Goal: Communication & Community: Answer question/provide support

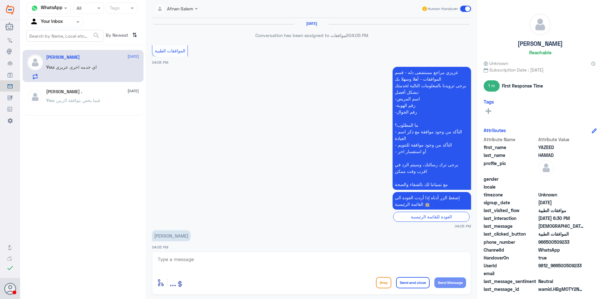
scroll to position [354, 0]
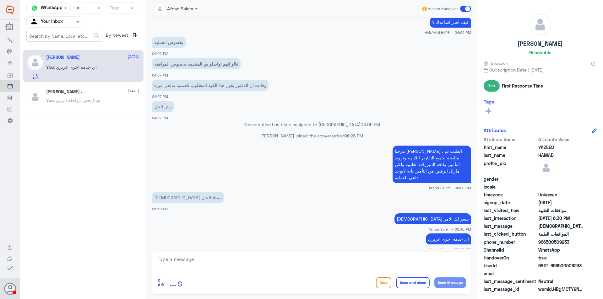
click at [85, 93] on div "[PERSON_NAME] . [DATE]" at bounding box center [92, 91] width 93 height 5
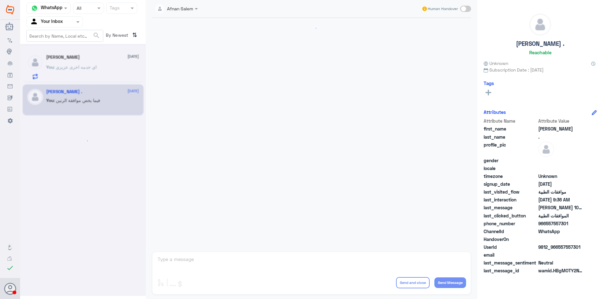
scroll to position [652, 0]
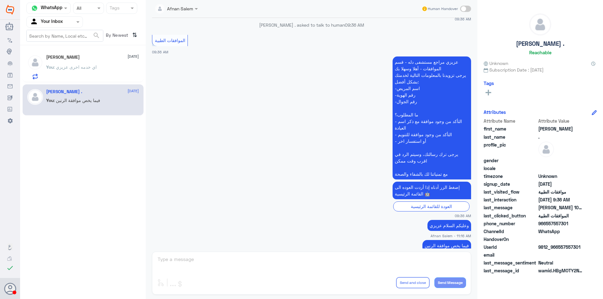
click at [82, 63] on div "[PERSON_NAME] [DATE] You : اي خدمه اخرى عزيزي" at bounding box center [92, 67] width 93 height 25
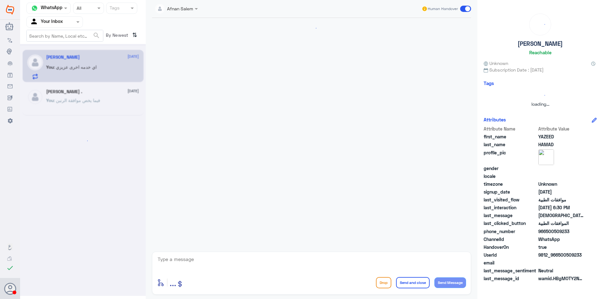
click at [61, 23] on input "text" at bounding box center [47, 21] width 35 height 7
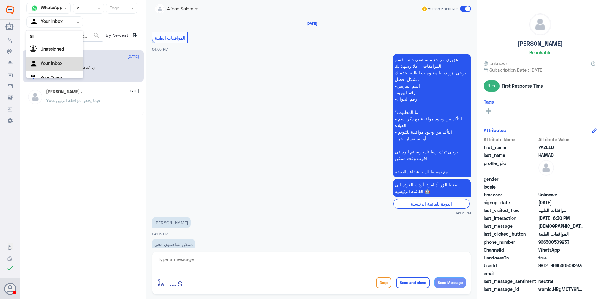
scroll to position [8, 0]
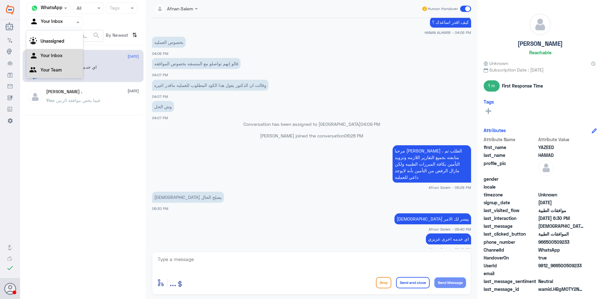
click at [59, 71] on Team "Your Team" at bounding box center [50, 69] width 21 height 5
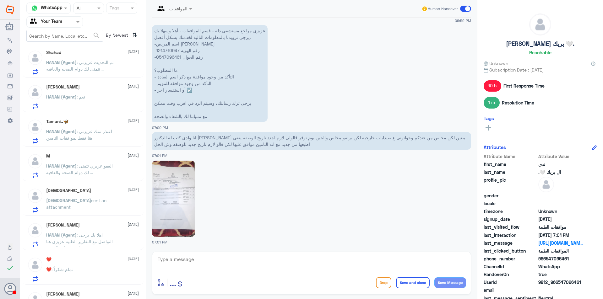
scroll to position [220, 0]
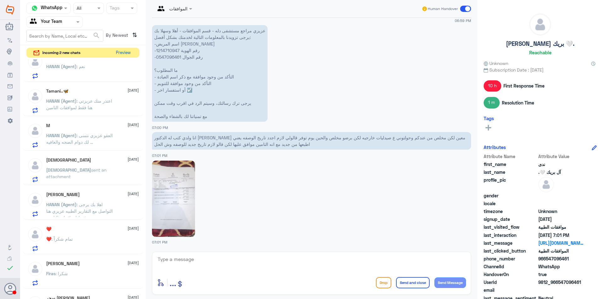
click at [123, 55] on button "Preview" at bounding box center [122, 53] width 19 height 10
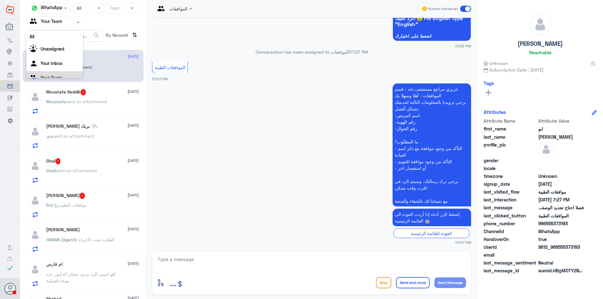
click at [56, 26] on div "Your Team" at bounding box center [46, 21] width 32 height 9
click at [56, 58] on Inbox "Your Inbox" at bounding box center [51, 55] width 22 height 5
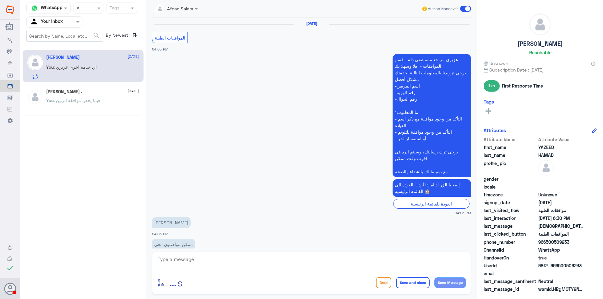
scroll to position [341, 0]
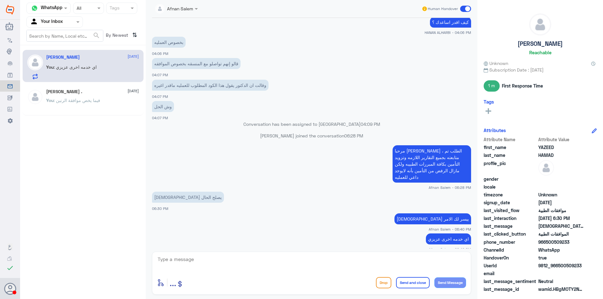
click at [214, 255] on div "enter flow name ... Drop Send and close Send Message" at bounding box center [311, 273] width 319 height 43
click at [215, 259] on textarea at bounding box center [311, 262] width 309 height 15
type textarea "s"
type textarea "نتمنى لك دوام الصحه والعافيه"
click at [404, 284] on button "Send and close" at bounding box center [413, 282] width 34 height 11
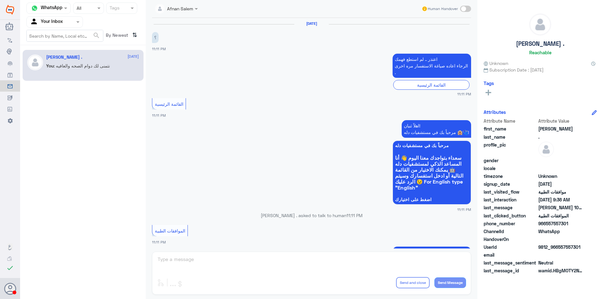
scroll to position [652, 0]
